Goal: Information Seeking & Learning: Learn about a topic

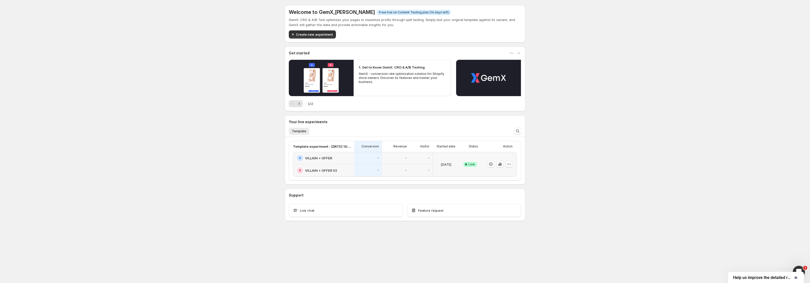
click at [509, 165] on icon "button" at bounding box center [509, 164] width 5 height 5
click at [502, 166] on icon "button" at bounding box center [500, 164] width 5 height 5
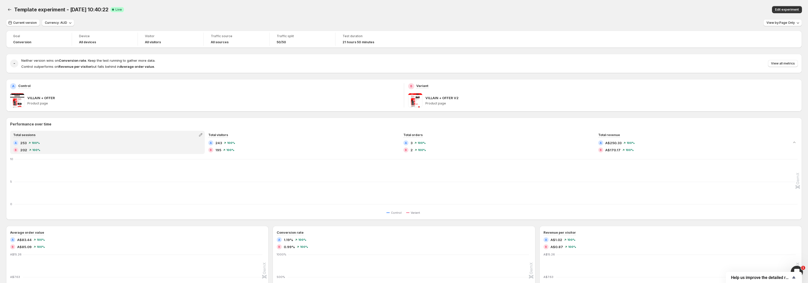
click at [106, 66] on span "Control outperforms on Revenue per visitor but falls behind in Average order va…" at bounding box center [87, 67] width 133 height 4
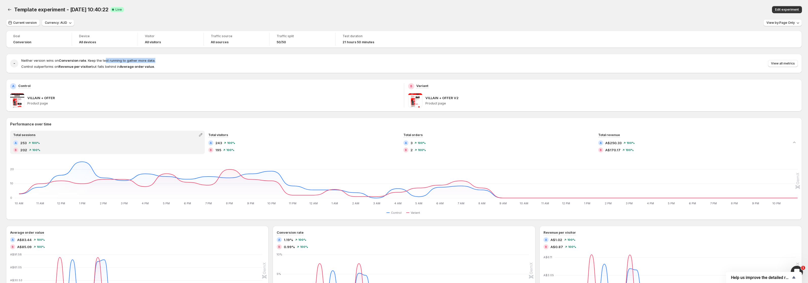
drag, startPoint x: 103, startPoint y: 61, endPoint x: 186, endPoint y: 63, distance: 82.3
click at [186, 63] on div "Neither version wins on Conversion rate . Keep the test running to gather more …" at bounding box center [409, 63] width 776 height 11
drag, startPoint x: 182, startPoint y: 63, endPoint x: 59, endPoint y: 59, distance: 123.9
click at [59, 59] on div "Neither version wins on Conversion rate . Keep the test running to gather more …" at bounding box center [409, 63] width 776 height 11
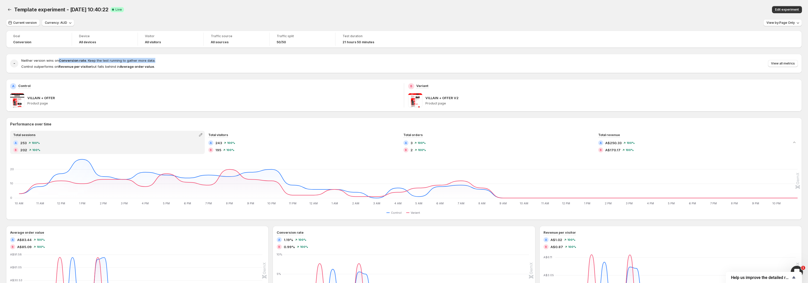
click at [59, 59] on span "Neither version wins on Conversion rate . Keep the test running to gather more …" at bounding box center [88, 61] width 134 height 4
drag, startPoint x: 55, startPoint y: 61, endPoint x: 162, endPoint y: 69, distance: 107.0
click at [162, 69] on div "- Neither version wins on Conversion rate . Keep the test running to gather mor…" at bounding box center [404, 63] width 796 height 19
drag, startPoint x: 164, startPoint y: 67, endPoint x: 74, endPoint y: 68, distance: 90.2
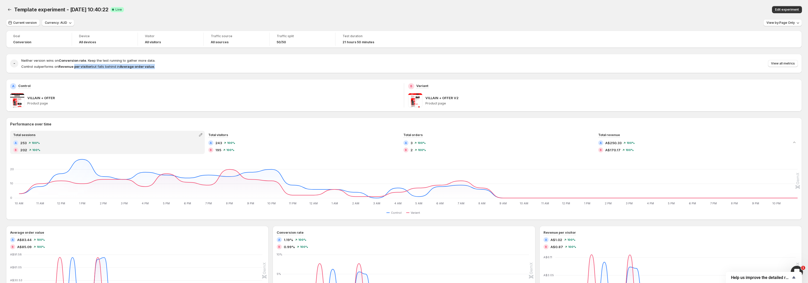
click at [74, 68] on div "Neither version wins on Conversion rate . Keep the test running to gather more …" at bounding box center [409, 63] width 776 height 11
click at [74, 68] on strong "Revenue per visitor" at bounding box center [75, 67] width 33 height 4
click at [785, 64] on span "View all metrics" at bounding box center [783, 64] width 24 height 4
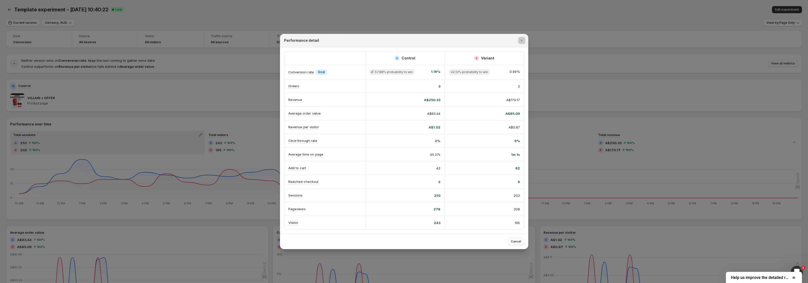
click at [192, 85] on div at bounding box center [404, 141] width 808 height 283
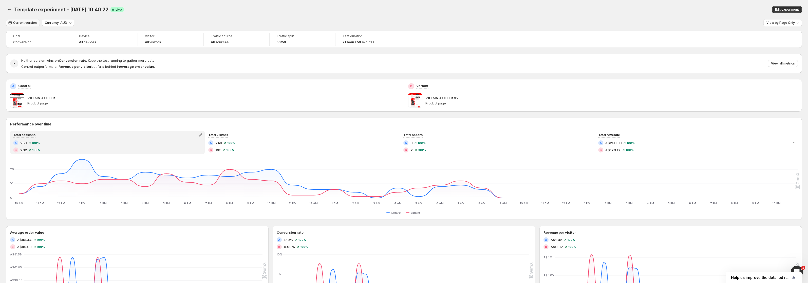
click at [30, 23] on span "Current version" at bounding box center [25, 23] width 24 height 4
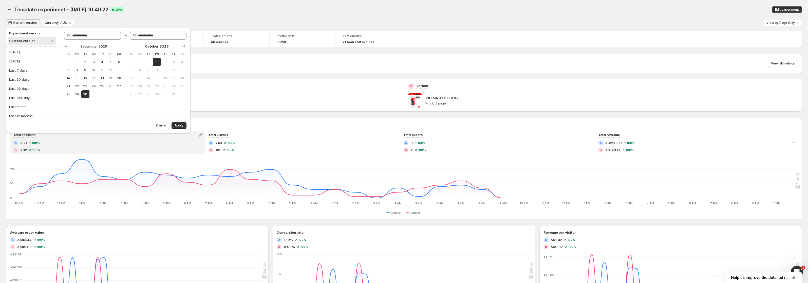
click at [34, 33] on h2 "Experiment version" at bounding box center [32, 33] width 46 height 5
click at [165, 126] on span "Cancel" at bounding box center [161, 126] width 10 height 4
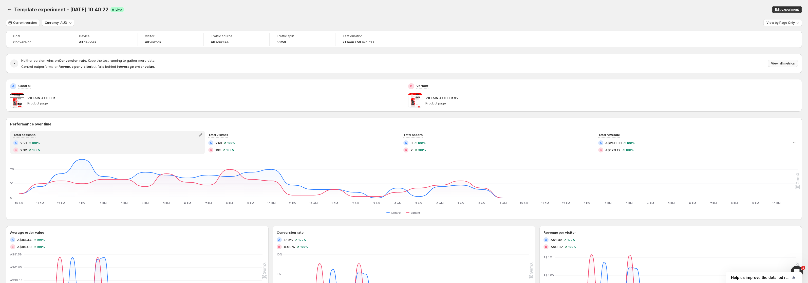
click at [795, 63] on span "View all metrics" at bounding box center [783, 64] width 24 height 4
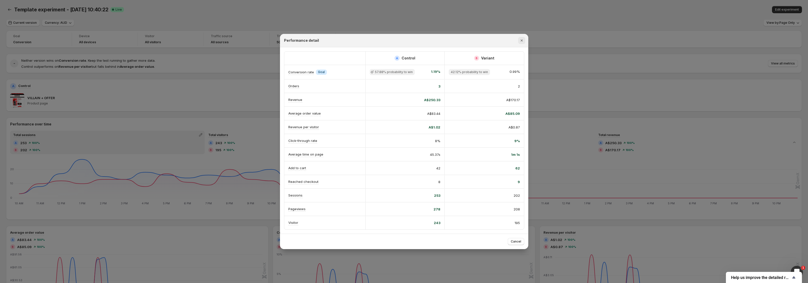
click at [520, 38] on icon "Close" at bounding box center [521, 40] width 5 height 5
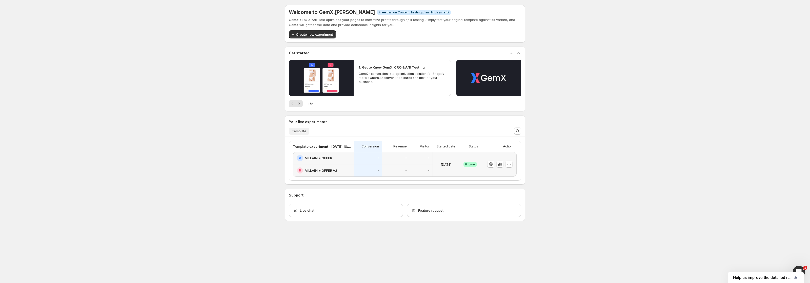
click at [300, 129] on button "Template" at bounding box center [299, 131] width 21 height 7
click at [300, 131] on span "Template" at bounding box center [299, 131] width 14 height 4
click at [501, 165] on icon "button" at bounding box center [500, 164] width 5 height 5
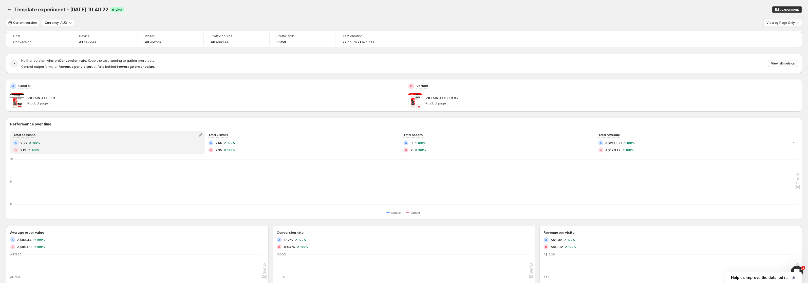
click at [777, 63] on span "View all metrics" at bounding box center [783, 64] width 24 height 4
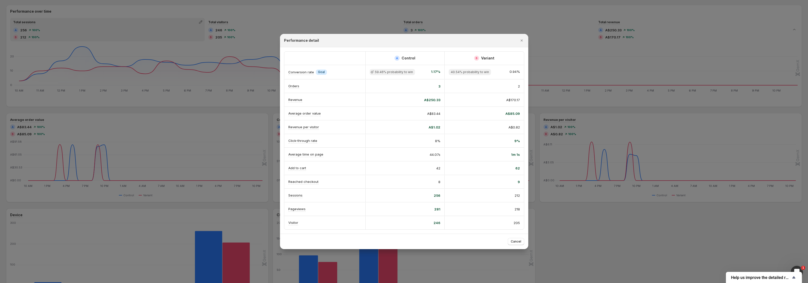
scroll to position [110, 0]
click at [520, 42] on icon "Close" at bounding box center [521, 40] width 5 height 5
